Goal: Feedback & Contribution: Leave review/rating

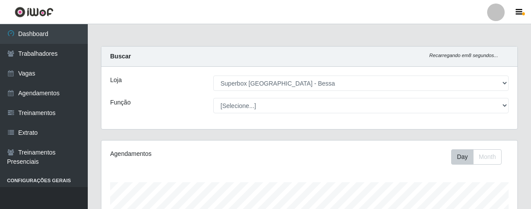
select select "206"
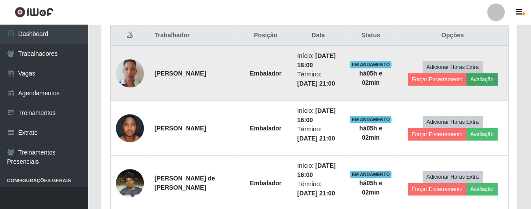
scroll to position [182, 415]
click at [479, 79] on button "Avaliação" at bounding box center [481, 79] width 31 height 12
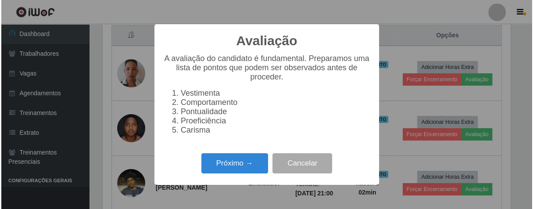
scroll to position [182, 411]
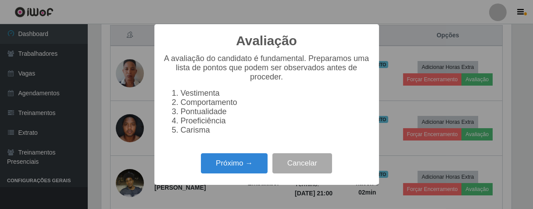
drag, startPoint x: 238, startPoint y: 157, endPoint x: 261, endPoint y: 198, distance: 46.1
click at [247, 171] on div "Próximo → Cancelar" at bounding box center [266, 162] width 207 height 25
click at [259, 157] on div "Próximo → Cancelar" at bounding box center [266, 162] width 207 height 25
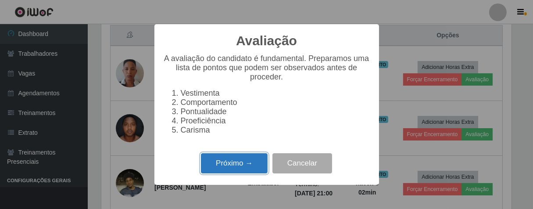
click at [258, 162] on button "Próximo →" at bounding box center [234, 163] width 67 height 21
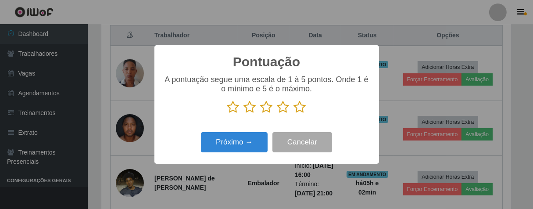
click at [287, 108] on icon at bounding box center [283, 106] width 12 height 13
click at [277, 114] on input "radio" at bounding box center [277, 114] width 0 height 0
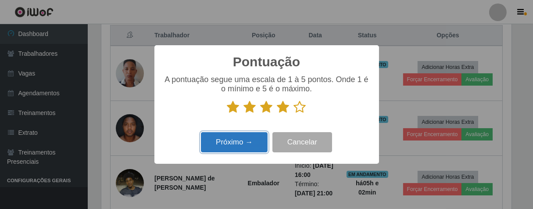
click at [265, 134] on button "Próximo →" at bounding box center [234, 142] width 67 height 21
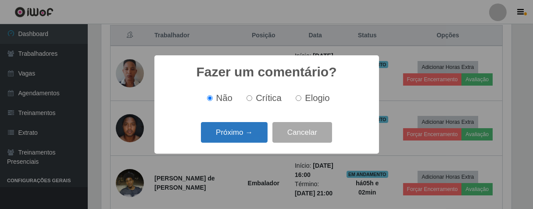
click at [252, 140] on button "Próximo →" at bounding box center [234, 132] width 67 height 21
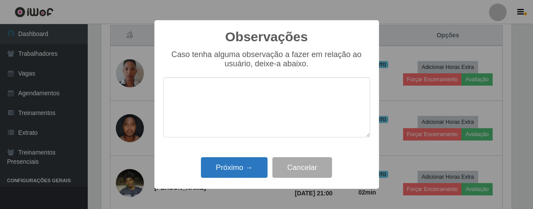
drag, startPoint x: 252, startPoint y: 157, endPoint x: 252, endPoint y: 165, distance: 7.5
click at [252, 158] on div "Próximo → Cancelar" at bounding box center [266, 167] width 207 height 25
click at [252, 165] on button "Próximo →" at bounding box center [234, 167] width 67 height 21
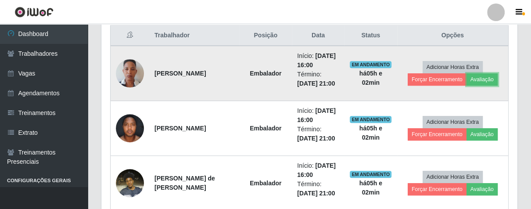
scroll to position [182, 415]
click at [419, 80] on td "Adicionar Horas Extra Forçar Encerramento Avaliação" at bounding box center [452, 73] width 111 height 55
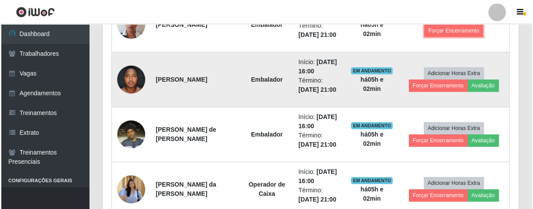
scroll to position [290, 0]
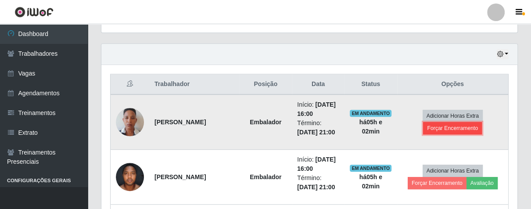
click at [433, 126] on button "Forçar Encerramento" at bounding box center [452, 128] width 59 height 12
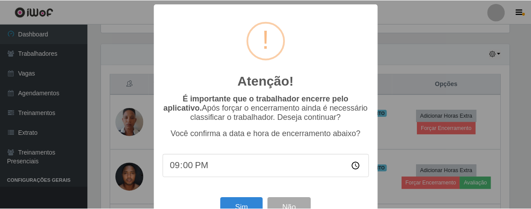
scroll to position [30, 0]
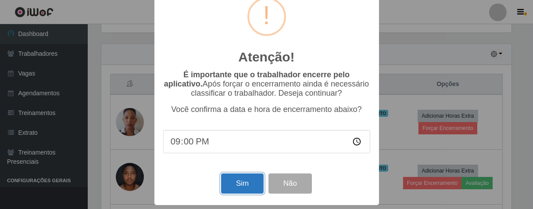
click at [250, 176] on button "Sim" at bounding box center [242, 183] width 43 height 21
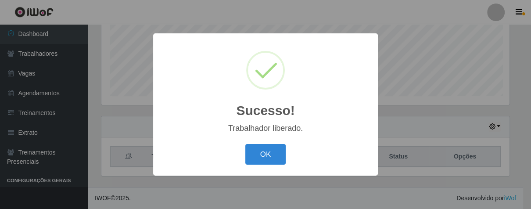
scroll to position [217, 0]
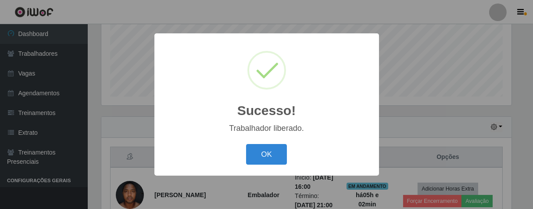
drag, startPoint x: 280, startPoint y: 155, endPoint x: 299, endPoint y: 130, distance: 31.7
click at [280, 155] on button "OK" at bounding box center [266, 154] width 41 height 21
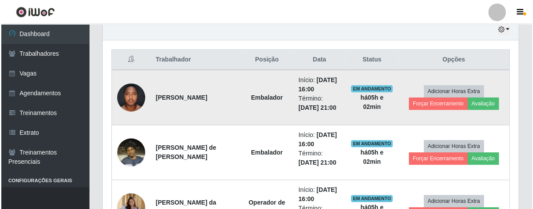
scroll to position [363, 0]
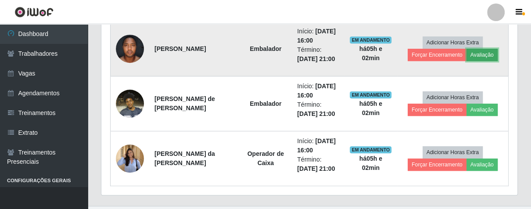
click at [487, 57] on button "Avaliação" at bounding box center [481, 55] width 31 height 12
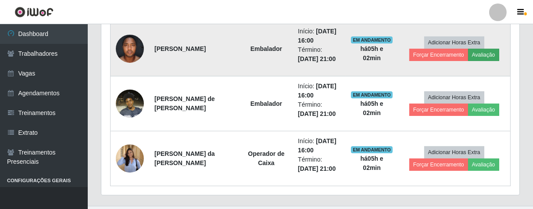
scroll to position [182, 411]
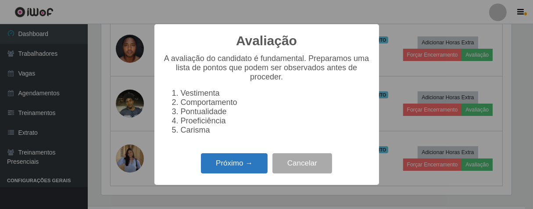
click at [253, 163] on button "Próximo →" at bounding box center [234, 163] width 67 height 21
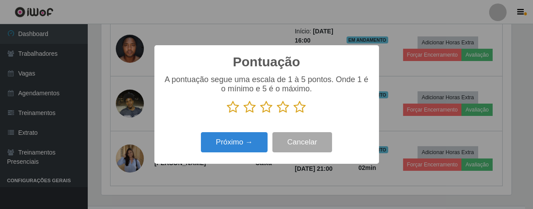
scroll to position [438493, 438265]
click at [302, 106] on icon at bounding box center [300, 106] width 12 height 13
click at [294, 114] on input "radio" at bounding box center [294, 114] width 0 height 0
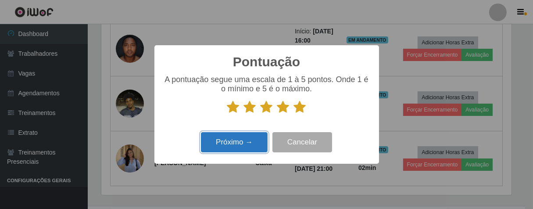
click at [239, 150] on button "Próximo →" at bounding box center [234, 142] width 67 height 21
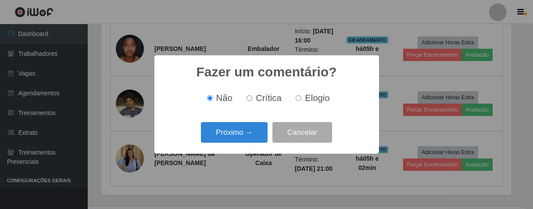
click at [298, 96] on input "Elogio" at bounding box center [299, 98] width 6 height 6
radio input "true"
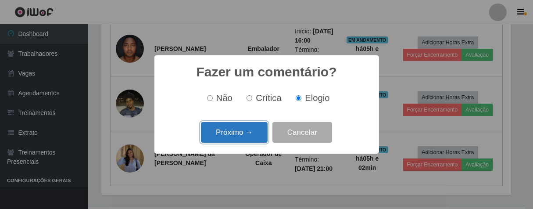
click at [243, 135] on button "Próximo →" at bounding box center [234, 132] width 67 height 21
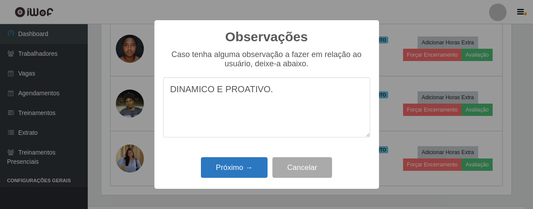
type textarea "DINAMICO E PROATIVO."
click at [253, 163] on button "Próximo →" at bounding box center [234, 167] width 67 height 21
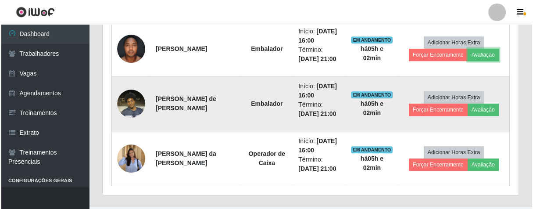
scroll to position [182, 415]
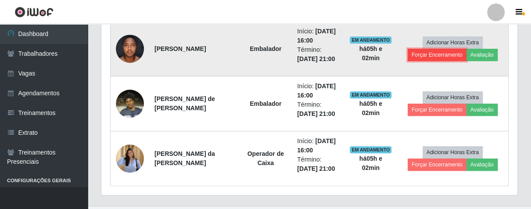
click at [423, 55] on button "Forçar Encerramento" at bounding box center [437, 55] width 59 height 12
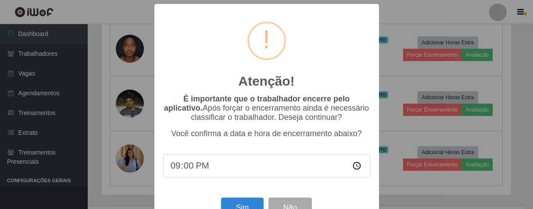
scroll to position [0, 0]
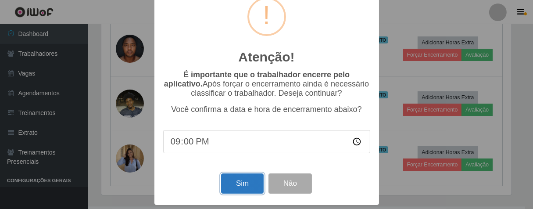
click at [240, 177] on button "Sim" at bounding box center [242, 183] width 43 height 21
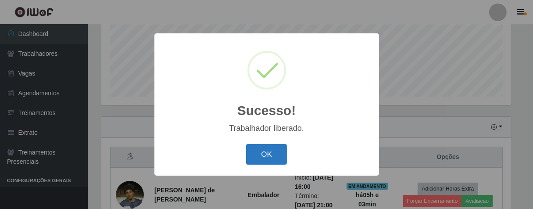
click at [270, 152] on button "OK" at bounding box center [266, 154] width 41 height 21
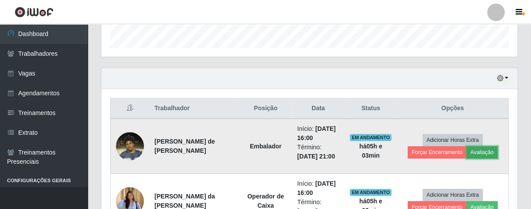
click at [476, 150] on button "Avaliação" at bounding box center [481, 152] width 31 height 12
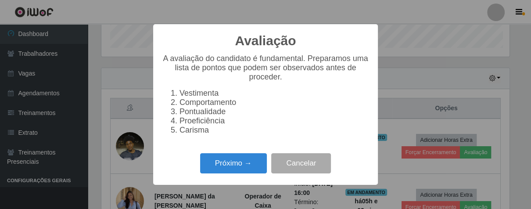
click at [476, 151] on div "Avaliação × A avaliação do candidato é fundamental. Preparamos uma lista de pon…" at bounding box center [265, 104] width 531 height 209
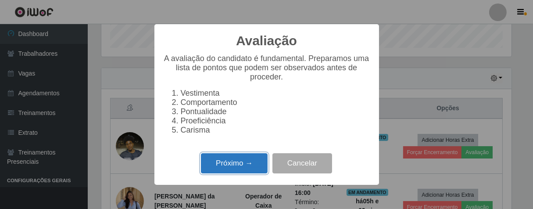
click at [251, 165] on button "Próximo →" at bounding box center [234, 163] width 67 height 21
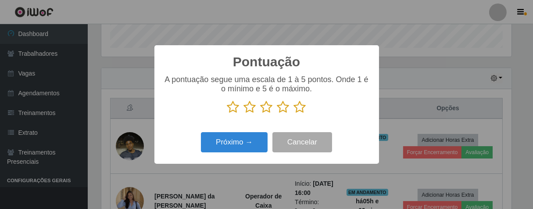
click at [287, 106] on icon at bounding box center [283, 106] width 12 height 13
click at [277, 114] on input "radio" at bounding box center [277, 114] width 0 height 0
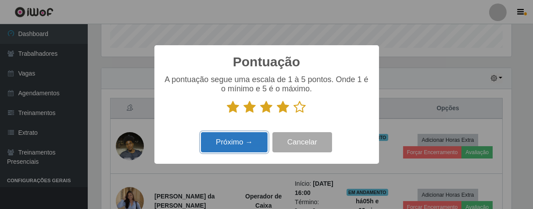
click at [260, 137] on button "Próximo →" at bounding box center [234, 142] width 67 height 21
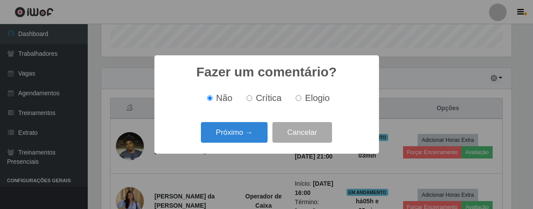
click at [254, 145] on div "Próximo → Cancelar" at bounding box center [266, 132] width 207 height 25
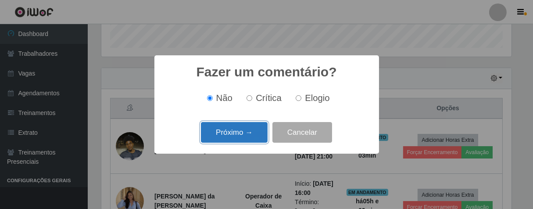
click at [253, 139] on button "Próximo →" at bounding box center [234, 132] width 67 height 21
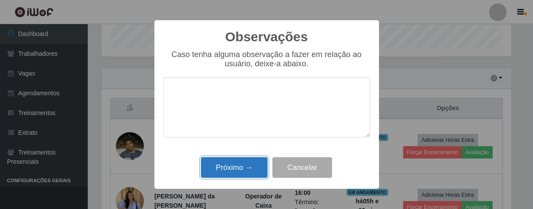
click at [257, 165] on button "Próximo →" at bounding box center [234, 167] width 67 height 21
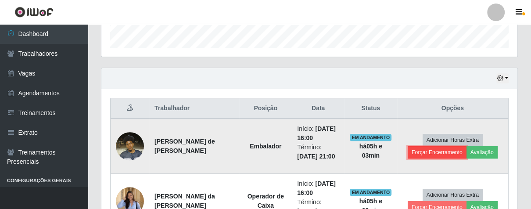
click at [422, 150] on button "Forçar Encerramento" at bounding box center [437, 152] width 59 height 12
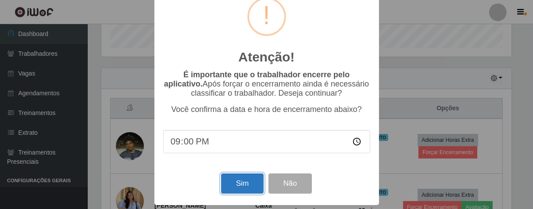
click at [233, 186] on button "Sim" at bounding box center [242, 183] width 43 height 21
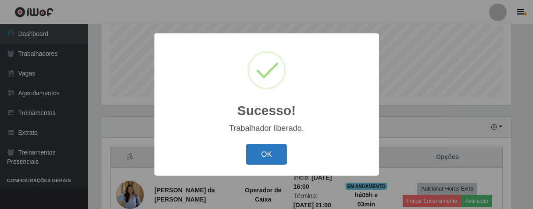
click at [260, 154] on button "OK" at bounding box center [266, 154] width 41 height 21
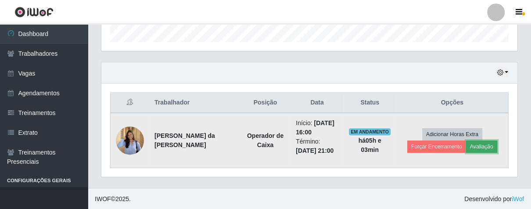
click at [483, 148] on button "Avaliação" at bounding box center [481, 146] width 31 height 12
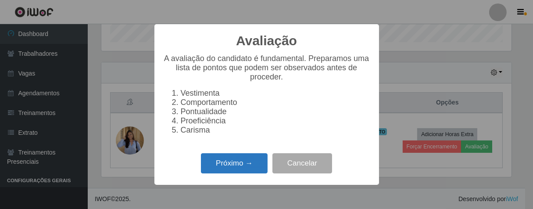
click at [248, 171] on button "Próximo →" at bounding box center [234, 163] width 67 height 21
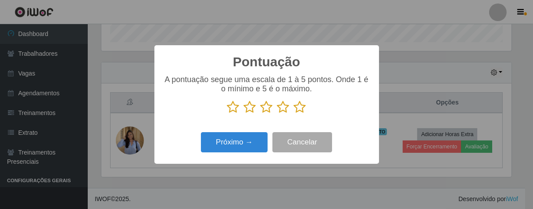
drag, startPoint x: 298, startPoint y: 109, endPoint x: 286, endPoint y: 122, distance: 17.7
click at [297, 110] on icon at bounding box center [300, 106] width 12 height 13
click at [294, 114] on input "radio" at bounding box center [294, 114] width 0 height 0
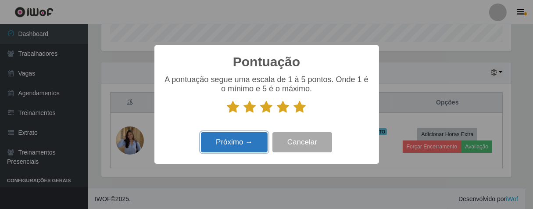
click at [254, 139] on button "Próximo →" at bounding box center [234, 142] width 67 height 21
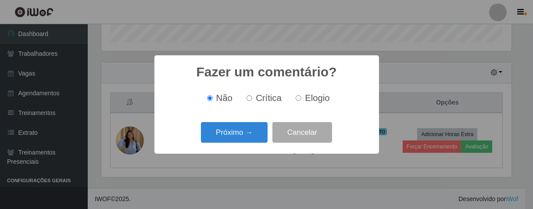
click at [297, 96] on input "Elogio" at bounding box center [299, 98] width 6 height 6
radio input "true"
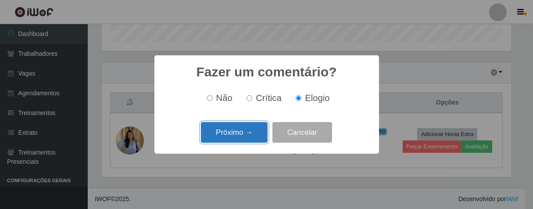
click at [263, 129] on button "Próximo →" at bounding box center [234, 132] width 67 height 21
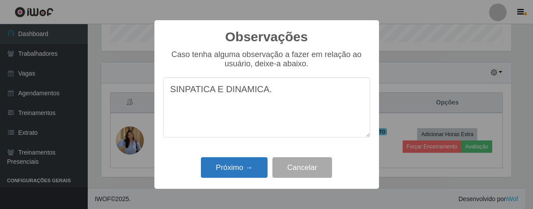
type textarea "SINPATICA E DINAMICA."
click at [247, 164] on button "Próximo →" at bounding box center [234, 167] width 67 height 21
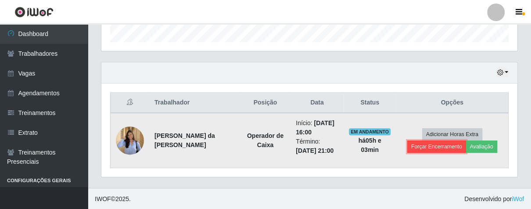
click at [420, 147] on button "Forçar Encerramento" at bounding box center [436, 146] width 59 height 12
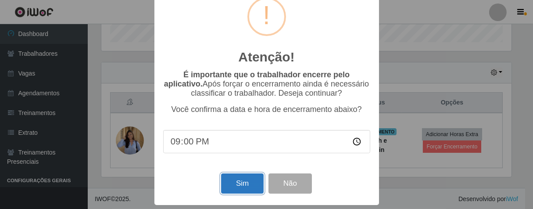
click at [238, 190] on button "Sim" at bounding box center [242, 183] width 43 height 21
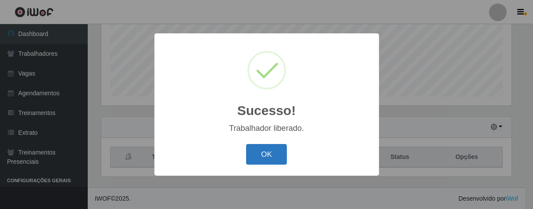
drag, startPoint x: 283, startPoint y: 149, endPoint x: 214, endPoint y: 95, distance: 87.8
click at [284, 148] on button "OK" at bounding box center [266, 154] width 41 height 21
